Goal: Task Accomplishment & Management: Manage account settings

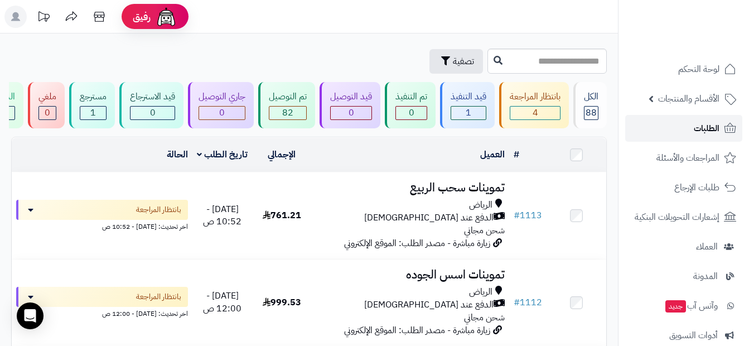
click at [698, 136] on link "الطلبات" at bounding box center [683, 128] width 117 height 27
click at [710, 129] on span "الطلبات" at bounding box center [707, 128] width 26 height 16
click at [716, 130] on span "الطلبات" at bounding box center [707, 128] width 26 height 16
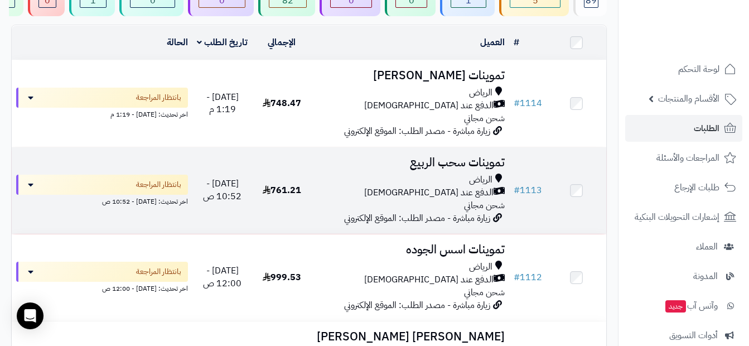
scroll to position [112, 0]
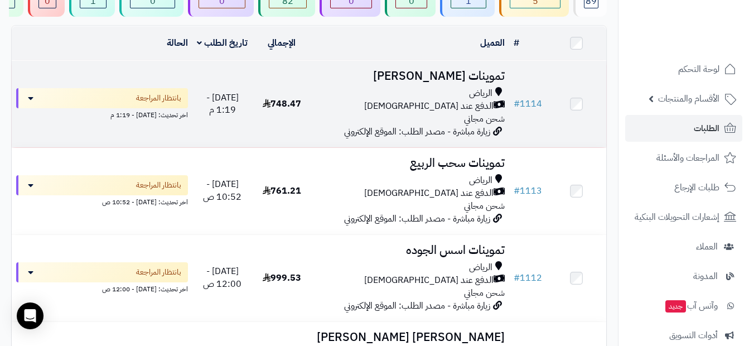
click at [318, 99] on div "الرياض" at bounding box center [410, 93] width 189 height 13
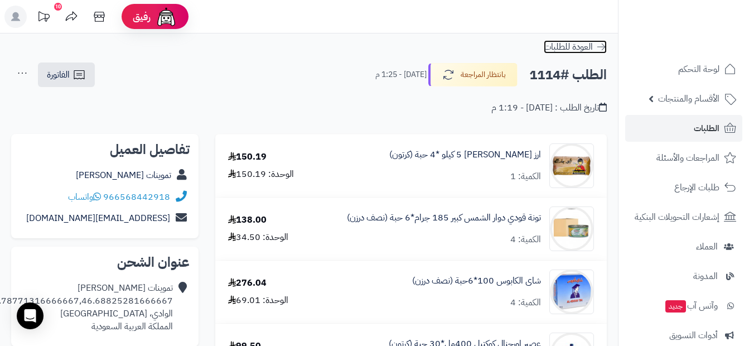
click at [602, 51] on icon at bounding box center [600, 46] width 11 height 11
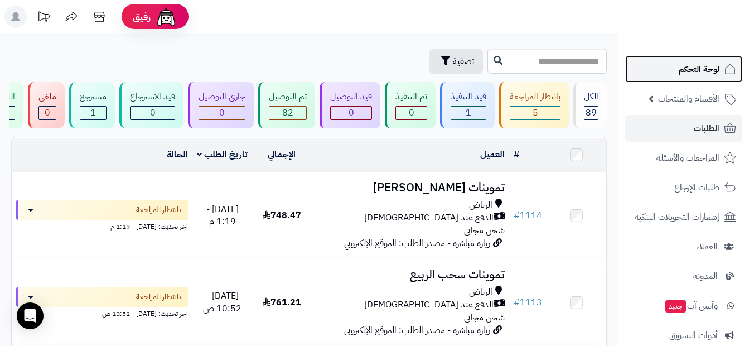
click at [682, 77] on link "لوحة التحكم" at bounding box center [683, 69] width 117 height 27
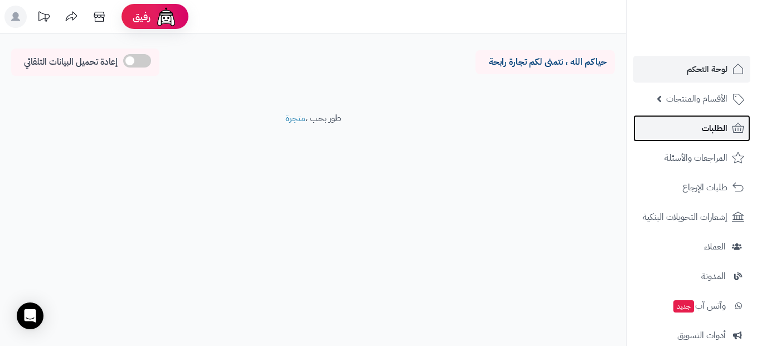
click at [697, 130] on link "الطلبات" at bounding box center [691, 128] width 117 height 27
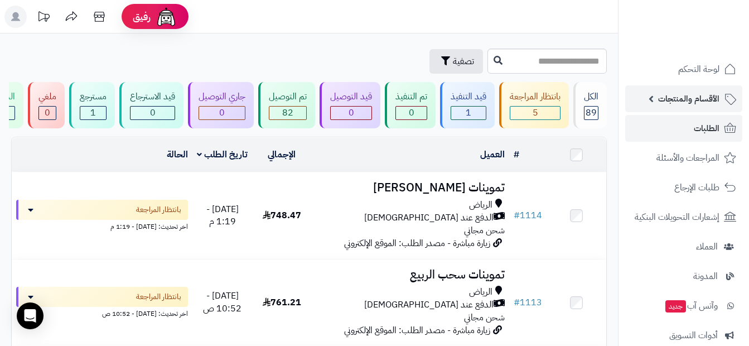
click at [655, 102] on link "الأقسام والمنتجات" at bounding box center [683, 98] width 117 height 27
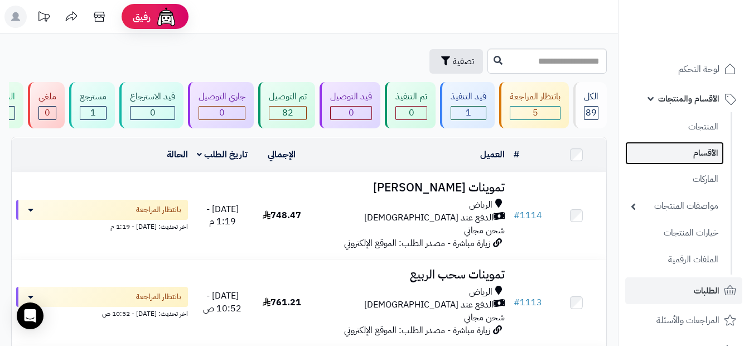
click at [697, 143] on link "الأقسام" at bounding box center [674, 153] width 99 height 23
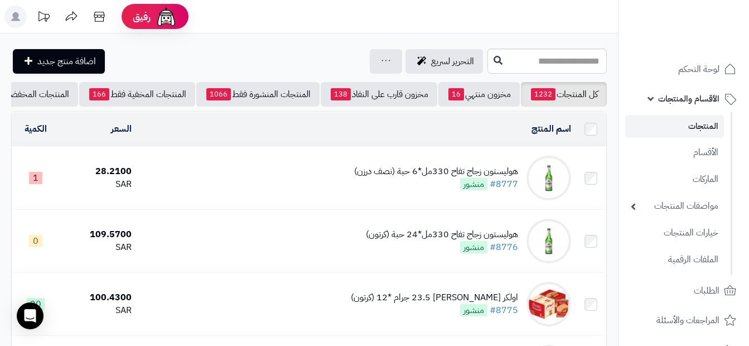
click at [695, 127] on link "المنتجات" at bounding box center [674, 126] width 99 height 23
click at [651, 101] on link "الأقسام والمنتجات" at bounding box center [683, 98] width 117 height 27
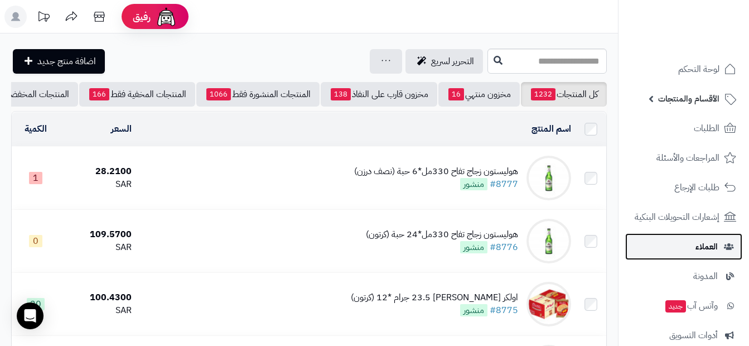
click at [707, 241] on span "العملاء" at bounding box center [706, 247] width 22 height 16
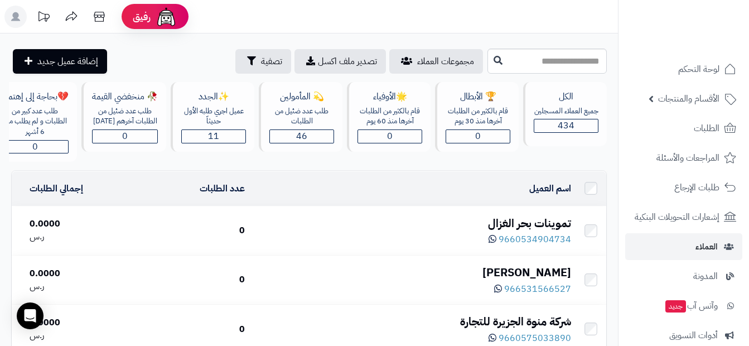
click at [356, 245] on div "9660534904734" at bounding box center [412, 238] width 317 height 15
click at [553, 99] on div "الكل" at bounding box center [566, 96] width 65 height 13
click at [481, 108] on div "قام بالكثير من الطلبات آخرها منذ 30 يوم" at bounding box center [477, 116] width 65 height 21
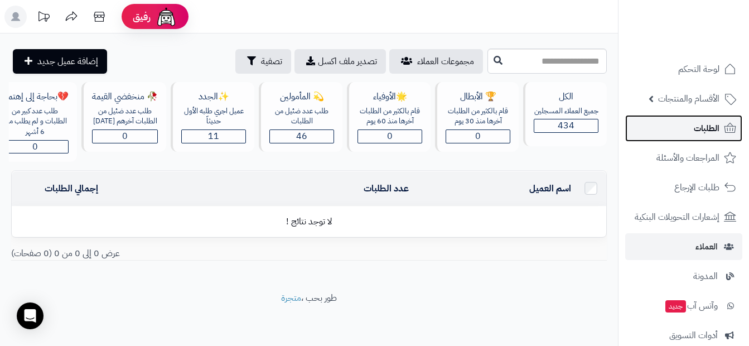
click at [691, 134] on link "الطلبات" at bounding box center [683, 128] width 117 height 27
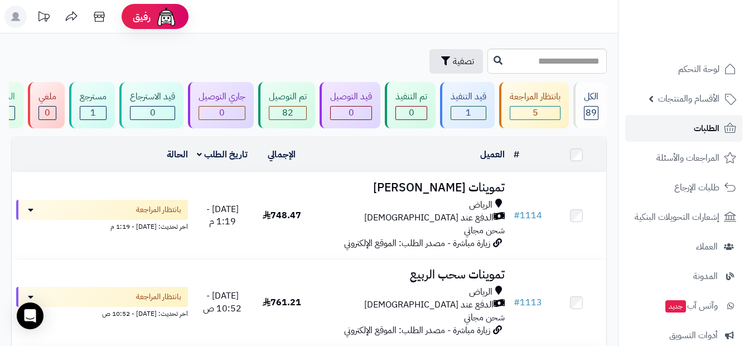
click at [701, 138] on link "الطلبات" at bounding box center [683, 128] width 117 height 27
click at [690, 136] on link "الطلبات" at bounding box center [683, 128] width 117 height 27
